Goal: Check status: Check status

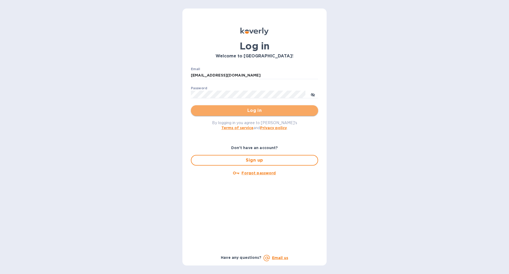
click at [252, 111] on span "Log in" at bounding box center [254, 110] width 119 height 6
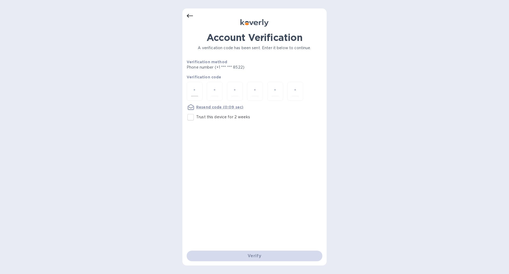
click at [191, 90] on input "number" at bounding box center [194, 91] width 7 height 10
type input "4"
type input "7"
type input "5"
type input "6"
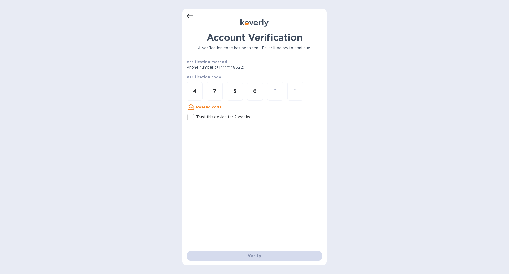
type input "1"
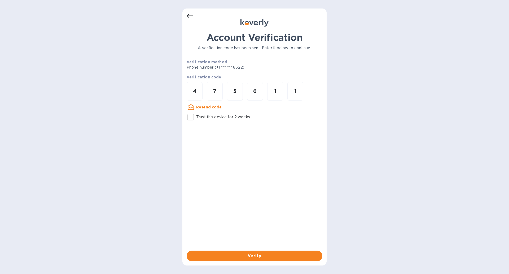
type input "1"
click at [189, 118] on input "Trust this device for 2 weeks" at bounding box center [190, 116] width 11 height 11
checkbox input "true"
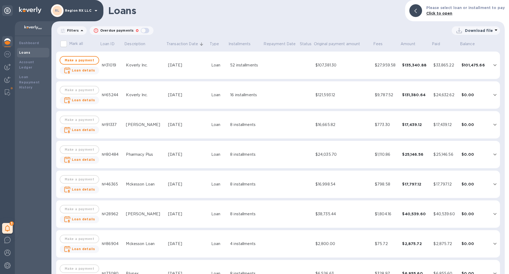
click at [33, 51] on div "Loans" at bounding box center [33, 52] width 28 height 5
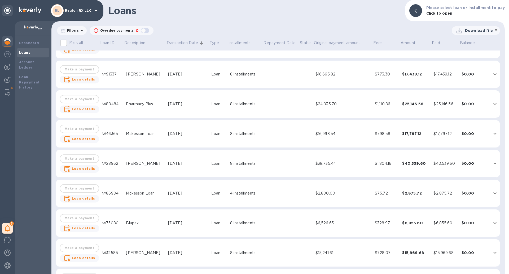
scroll to position [137, 0]
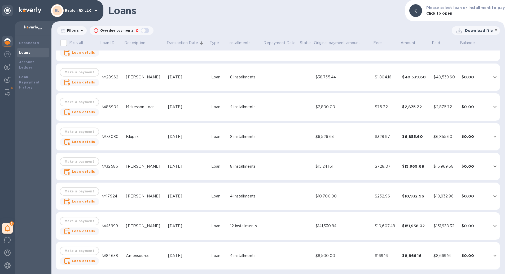
click at [234, 254] on div "4 installments" at bounding box center [245, 256] width 31 height 6
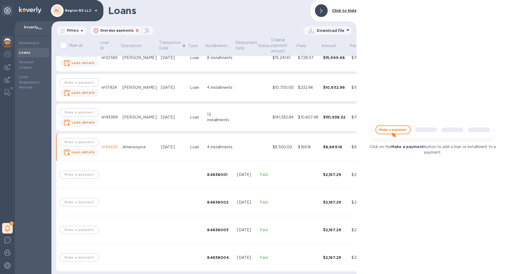
scroll to position [257, 0]
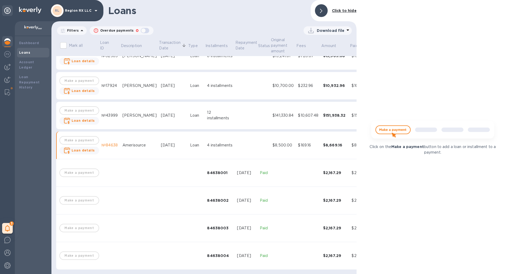
click at [319, 14] on div at bounding box center [321, 10] width 13 height 13
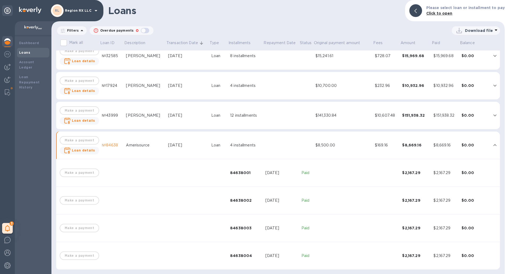
scroll to position [247, 0]
